Goal: Task Accomplishment & Management: Use online tool/utility

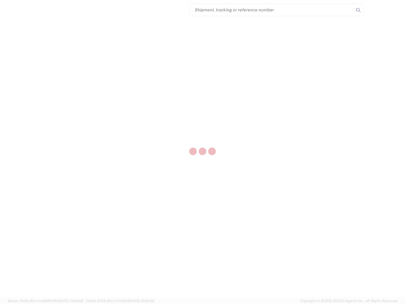
select select "US"
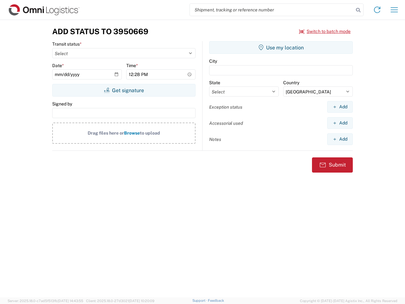
click at [272, 10] on input "search" at bounding box center [272, 10] width 164 height 12
click at [358, 10] on icon at bounding box center [358, 10] width 9 height 9
click at [377, 10] on icon at bounding box center [377, 10] width 10 height 10
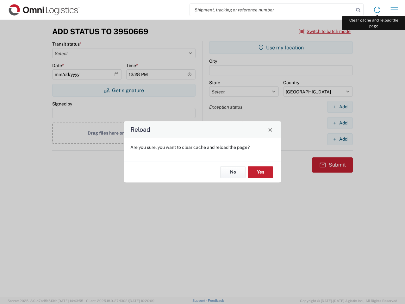
click at [394, 10] on div "Reload Are you sure, you want to clear cache and reload the page? No Yes" at bounding box center [202, 152] width 405 height 304
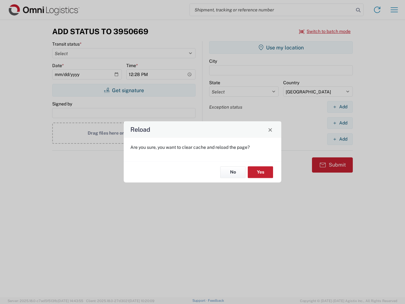
click at [325, 31] on div "Reload Are you sure, you want to clear cache and reload the page? No Yes" at bounding box center [202, 152] width 405 height 304
click at [124, 90] on div "Reload Are you sure, you want to clear cache and reload the page? No Yes" at bounding box center [202, 152] width 405 height 304
click at [281, 47] on div "Reload Are you sure, you want to clear cache and reload the page? No Yes" at bounding box center [202, 152] width 405 height 304
click at [340, 107] on div "Reload Are you sure, you want to clear cache and reload the page? No Yes" at bounding box center [202, 152] width 405 height 304
click at [340, 123] on div "Reload Are you sure, you want to clear cache and reload the page? No Yes" at bounding box center [202, 152] width 405 height 304
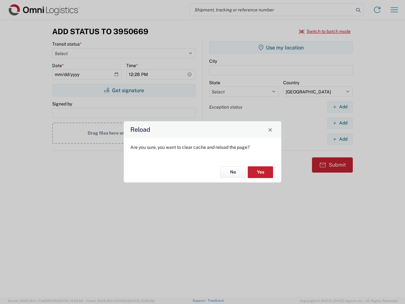
click at [340, 139] on div "Reload Are you sure, you want to clear cache and reload the page? No Yes" at bounding box center [202, 152] width 405 height 304
